Goal: Task Accomplishment & Management: Use online tool/utility

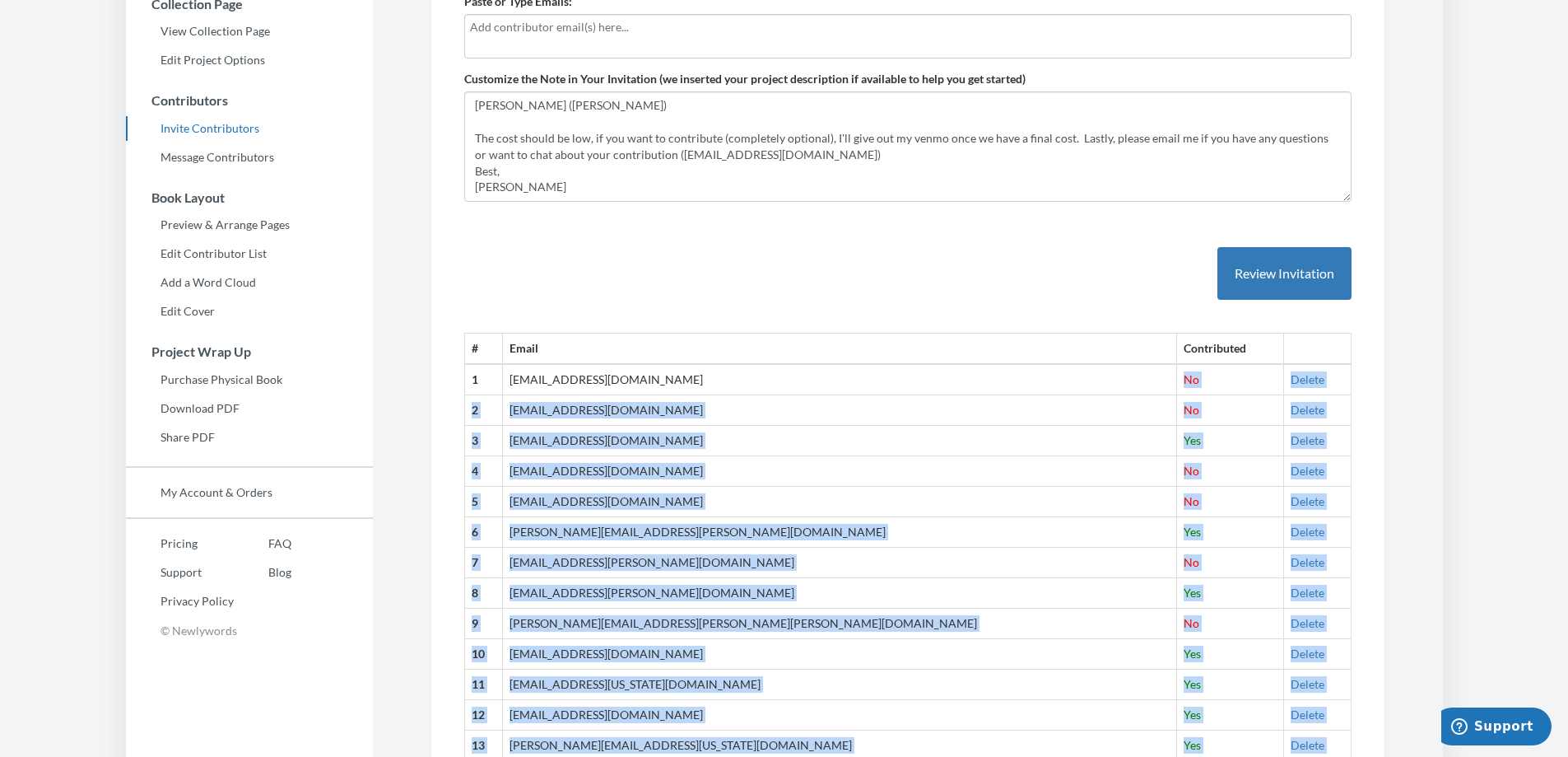
scroll to position [171, 0]
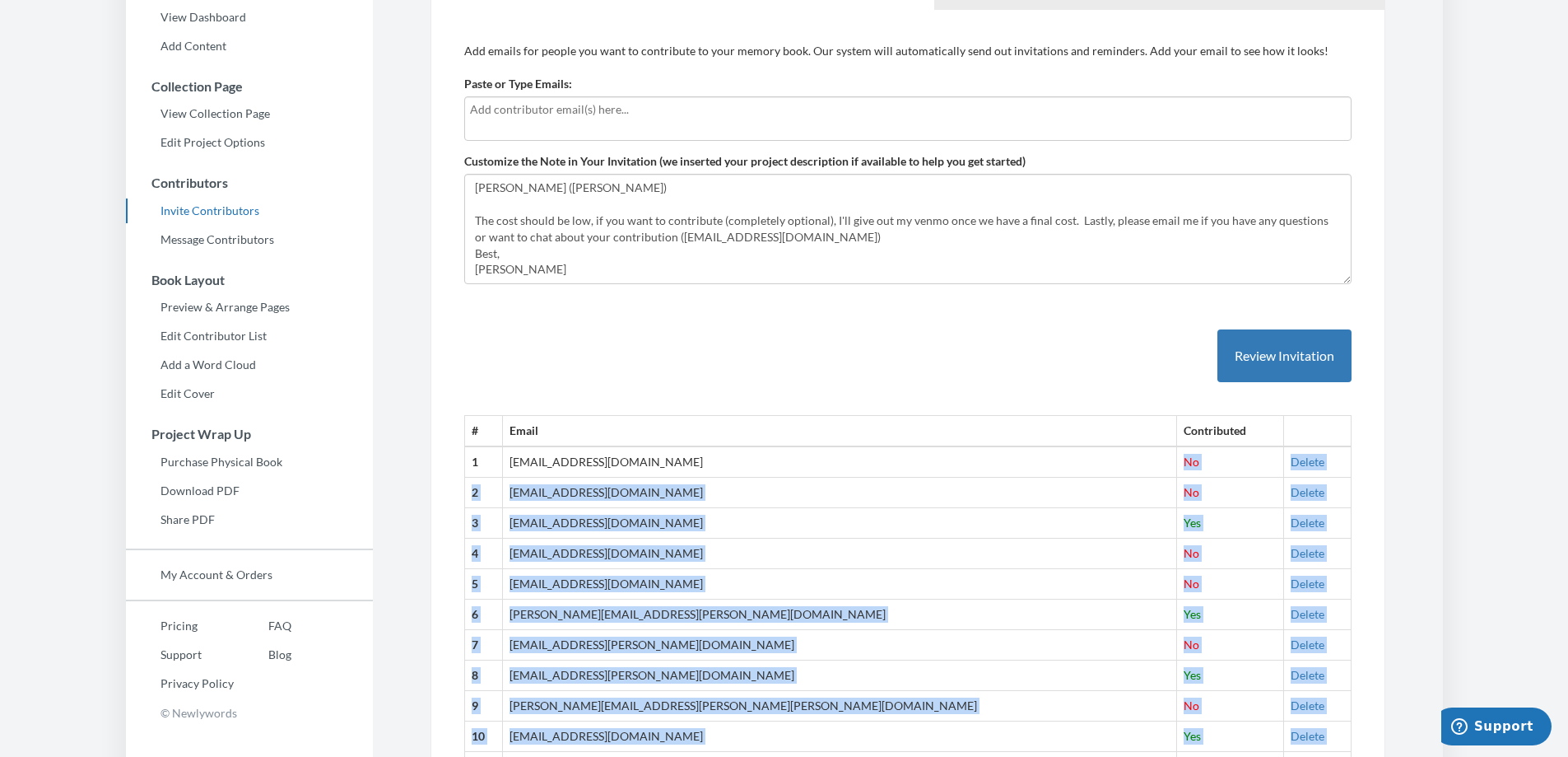
drag, startPoint x: 1088, startPoint y: 645, endPoint x: 471, endPoint y: 458, distance: 644.7
copy tbody "1 [EMAIL_ADDRESS][DOMAIN_NAME] No Delete 2 [PERSON_NAME][EMAIL_ADDRESS][DOMAIN_…"
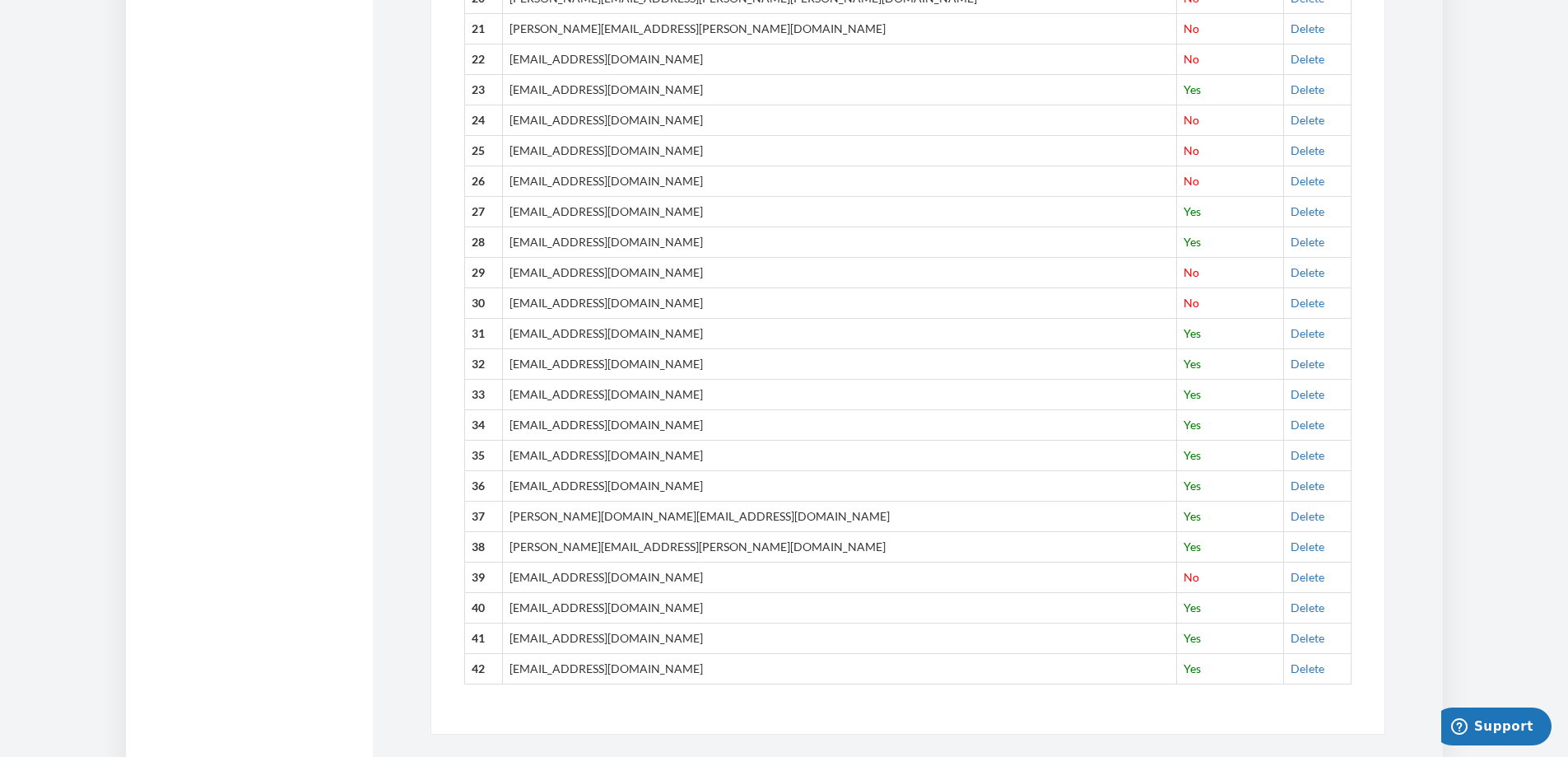
scroll to position [1242, 0]
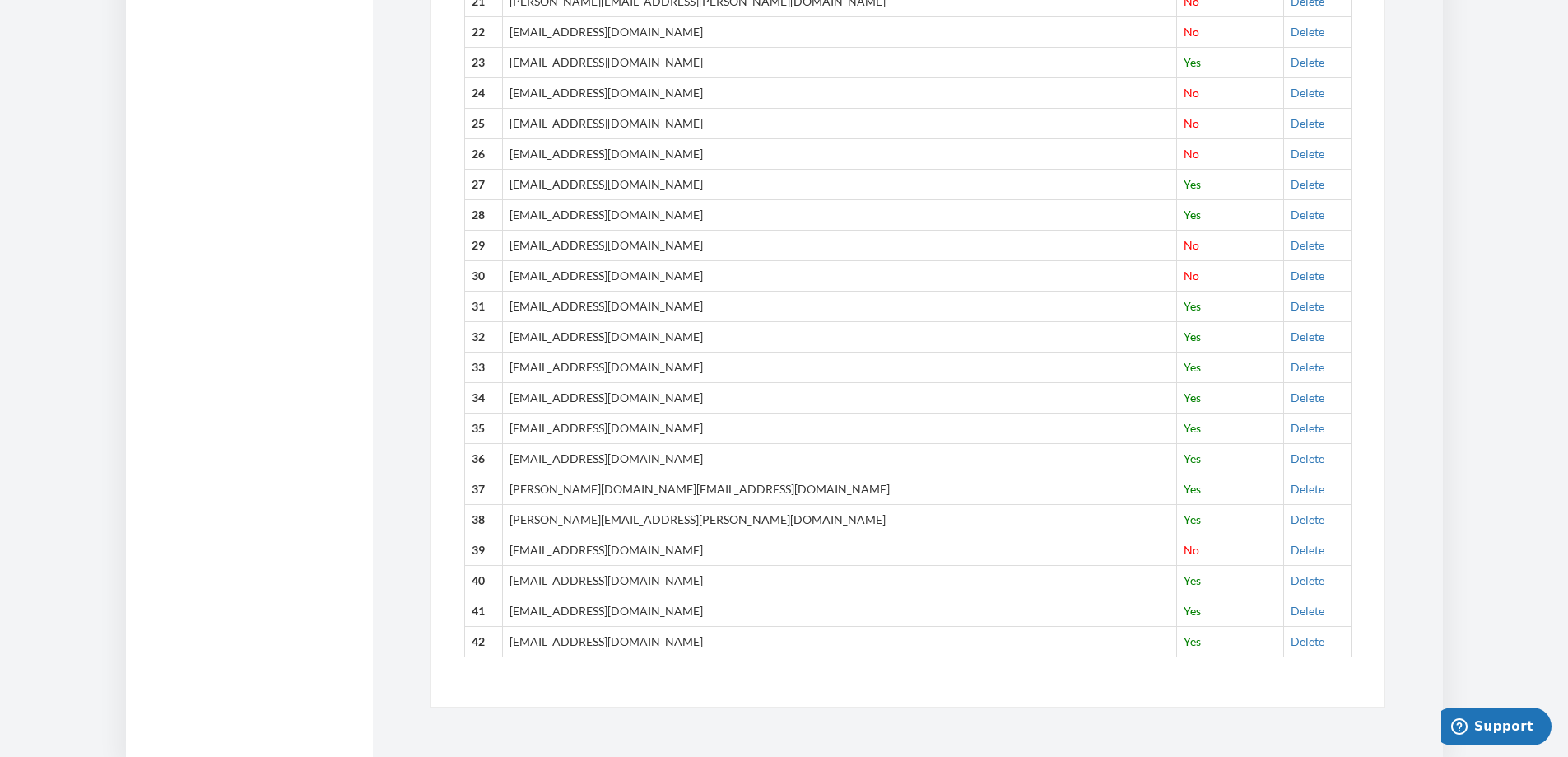
click at [881, 407] on td "[EMAIL_ADDRESS][DOMAIN_NAME]" at bounding box center [838, 397] width 674 height 31
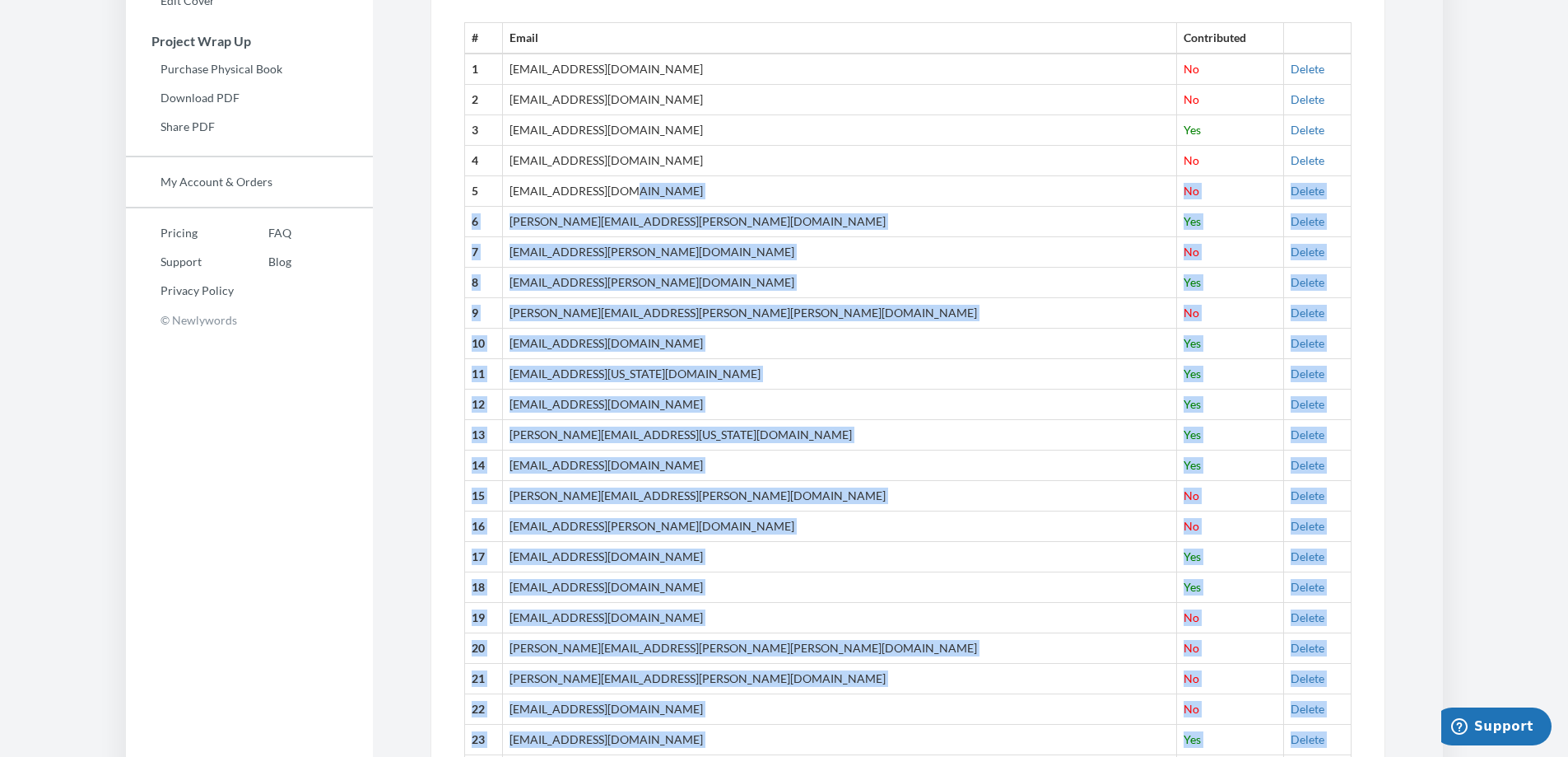
scroll to position [336, 0]
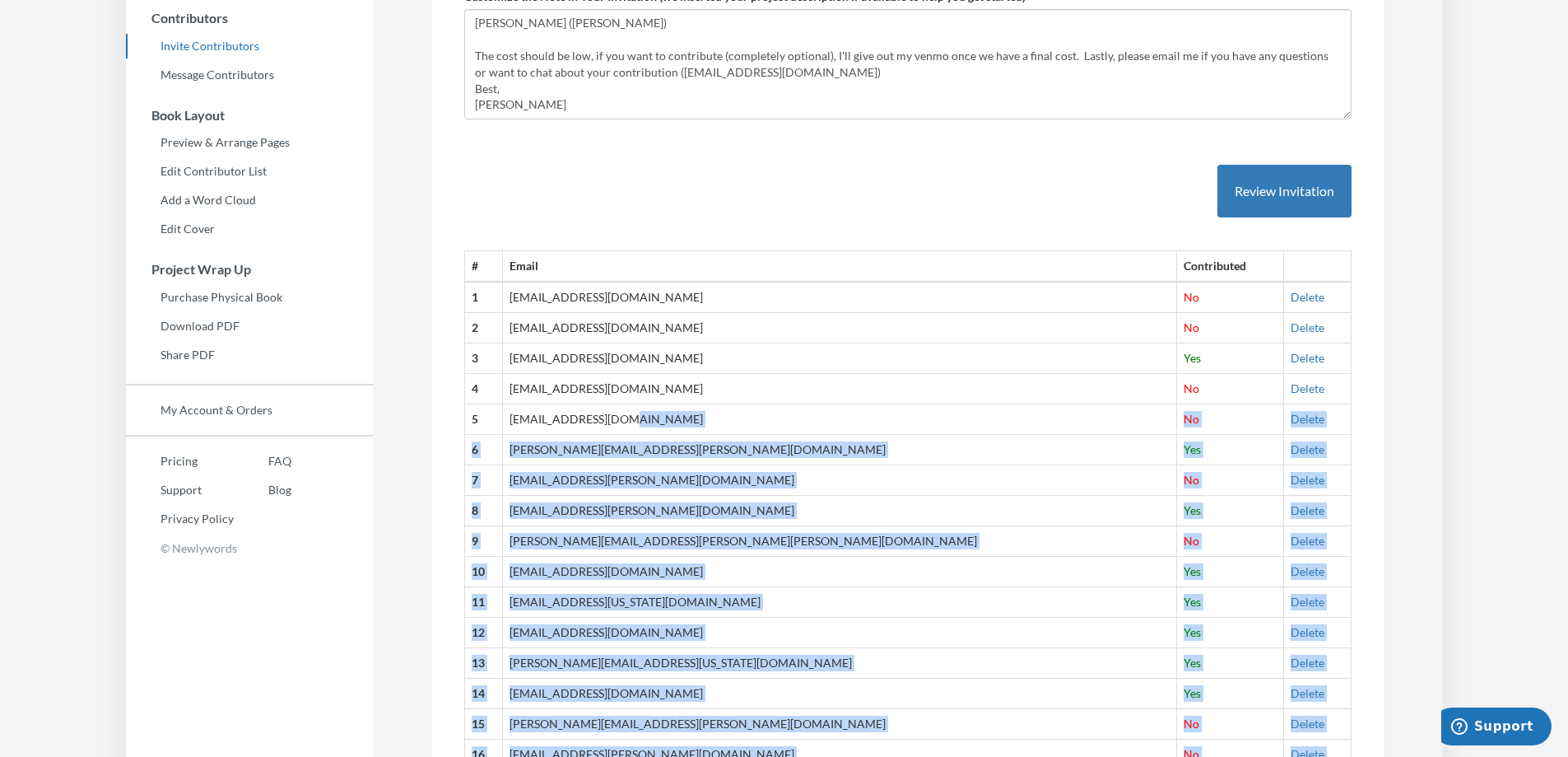
drag, startPoint x: 1318, startPoint y: 645, endPoint x: 467, endPoint y: 298, distance: 919.0
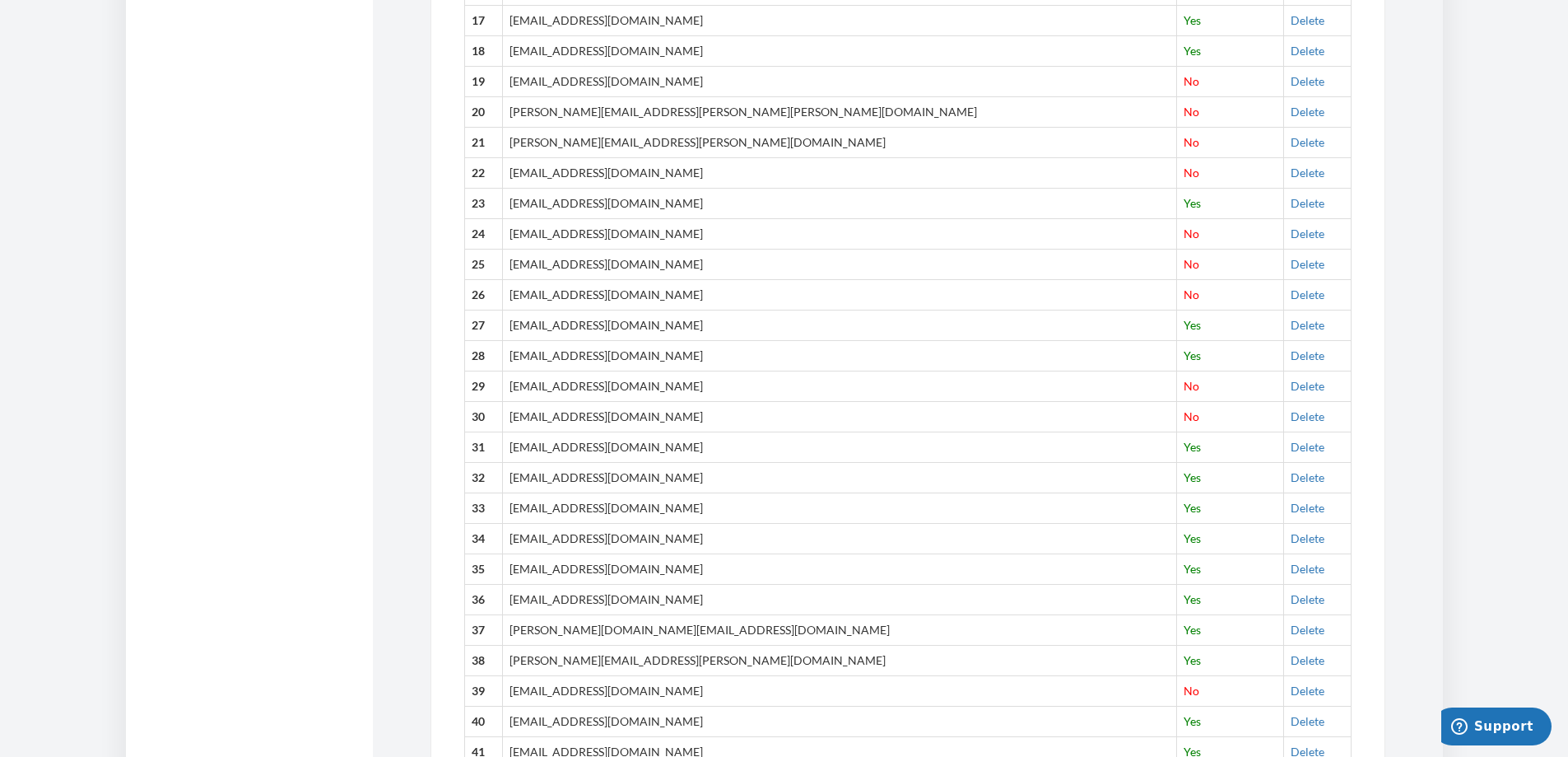
scroll to position [1242, 0]
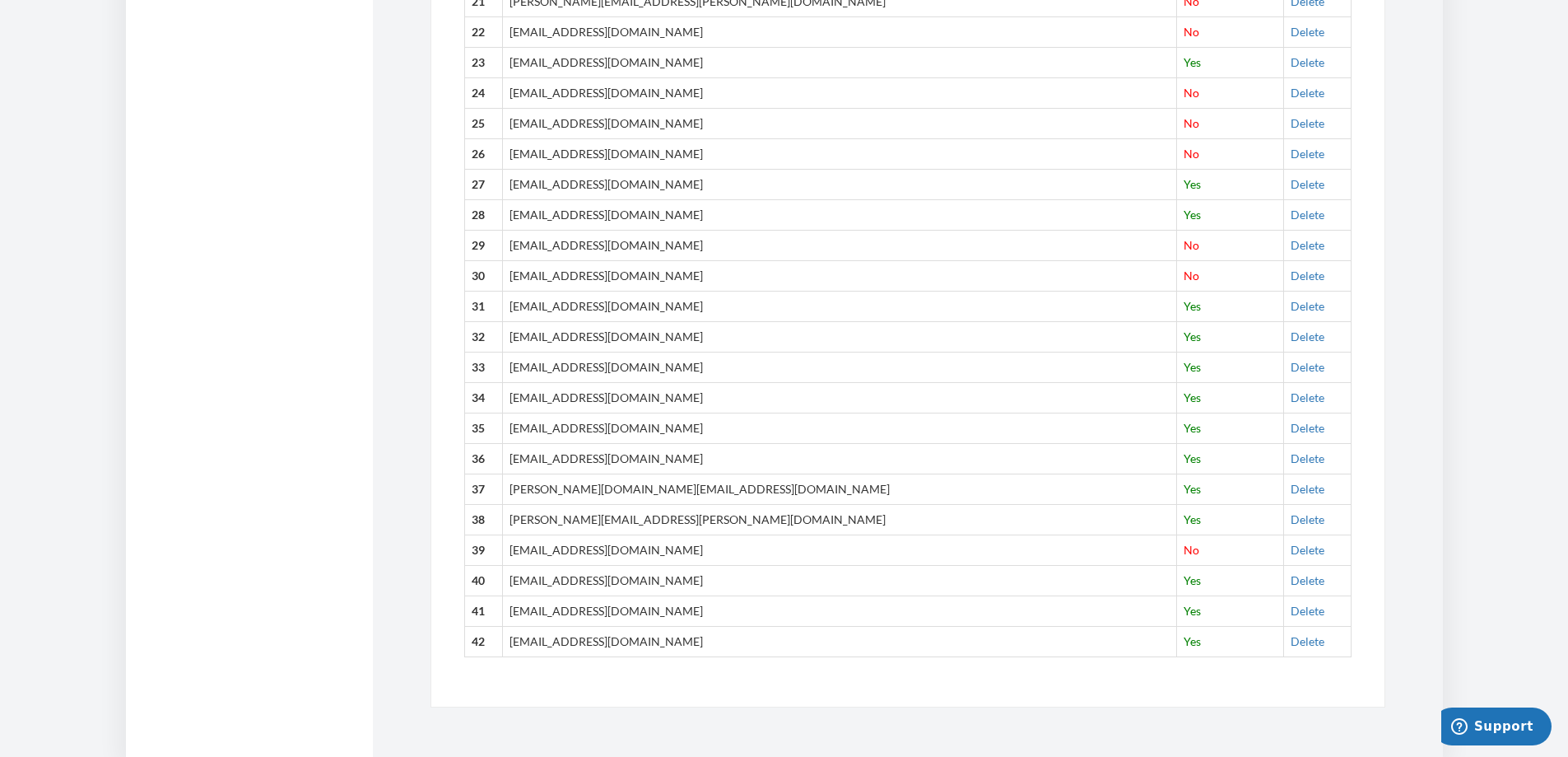
drag, startPoint x: 665, startPoint y: 553, endPoint x: 519, endPoint y: 555, distance: 146.0
click at [519, 555] on tr "39 [EMAIL_ADDRESS][DOMAIN_NAME] No [GEOGRAPHIC_DATA]" at bounding box center [908, 550] width 887 height 31
copy tr "[EMAIL_ADDRESS][DOMAIN_NAME]"
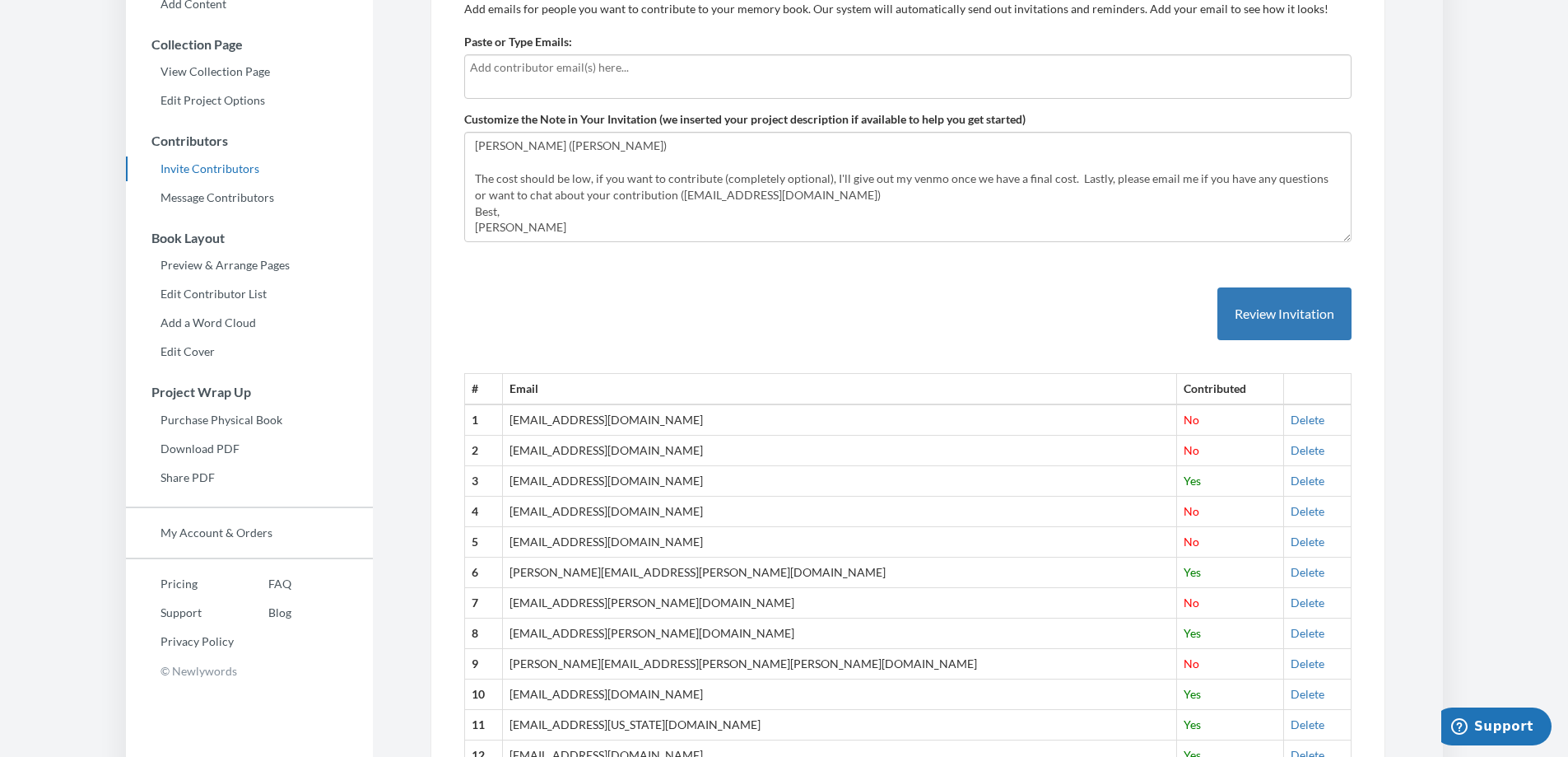
scroll to position [7, 0]
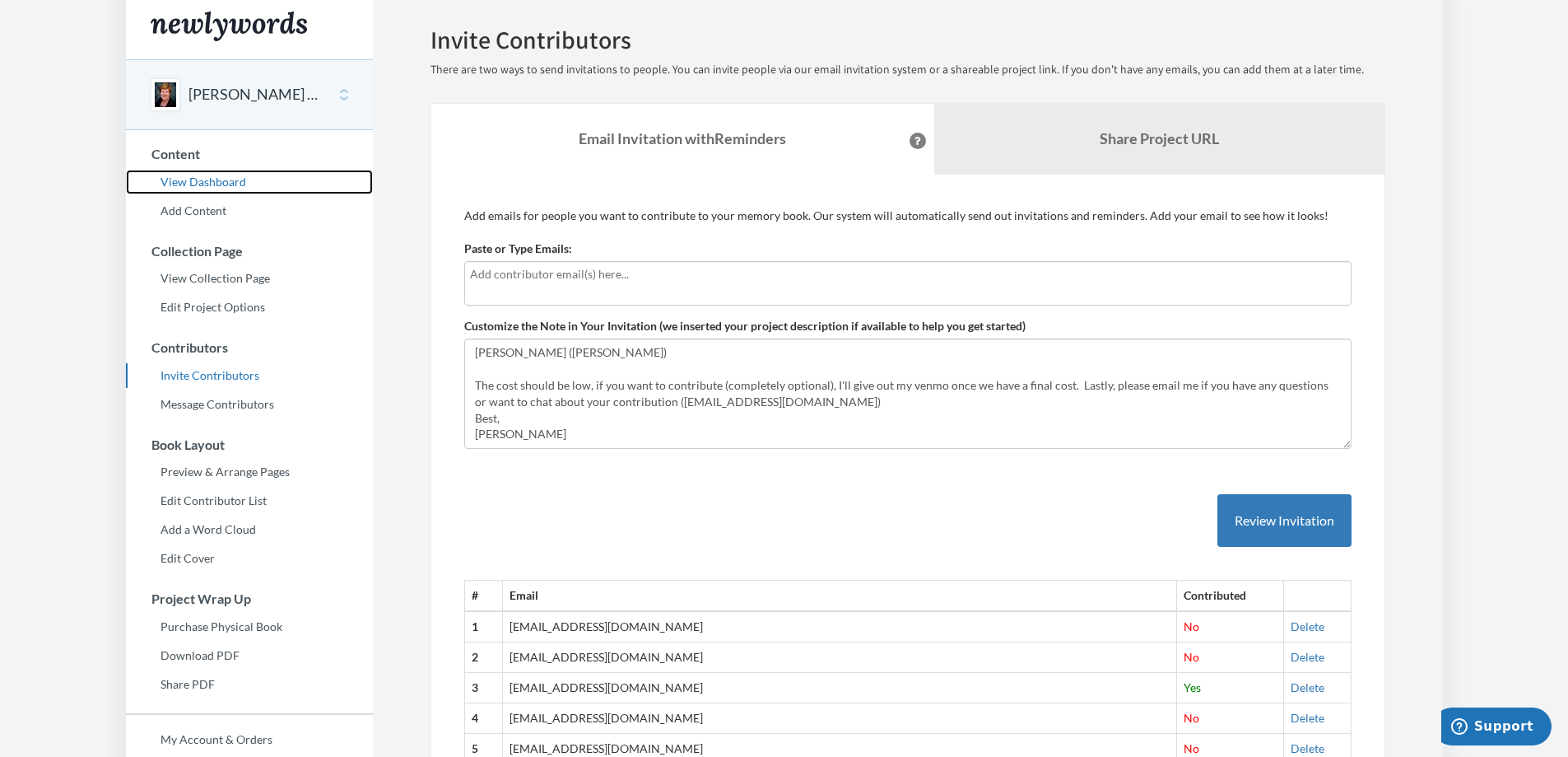
click at [191, 183] on link "View Dashboard" at bounding box center [250, 181] width 247 height 25
